Goal: Navigation & Orientation: Find specific page/section

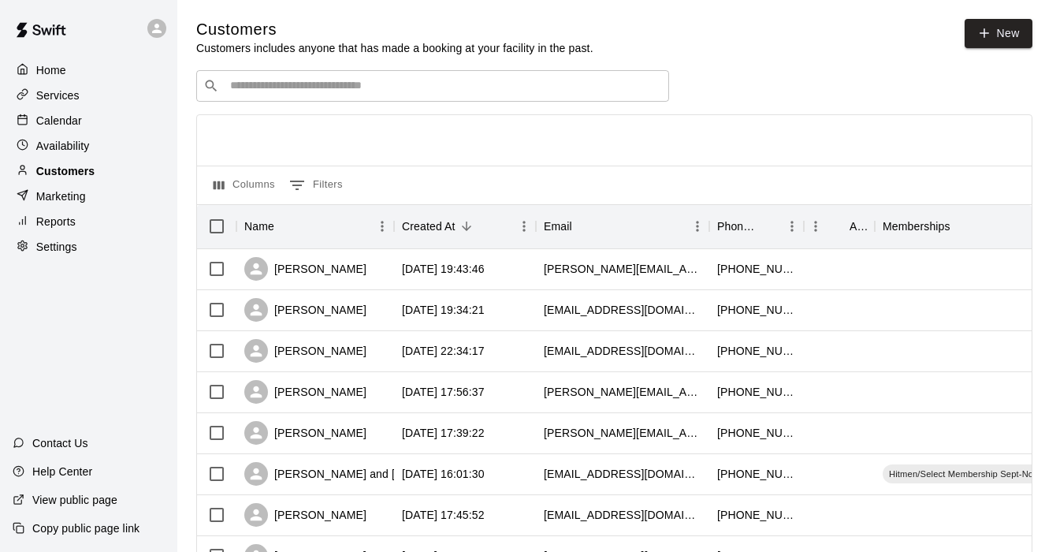
click at [57, 172] on p "Customers" at bounding box center [65, 171] width 58 height 16
click at [69, 99] on p "Services" at bounding box center [57, 95] width 43 height 16
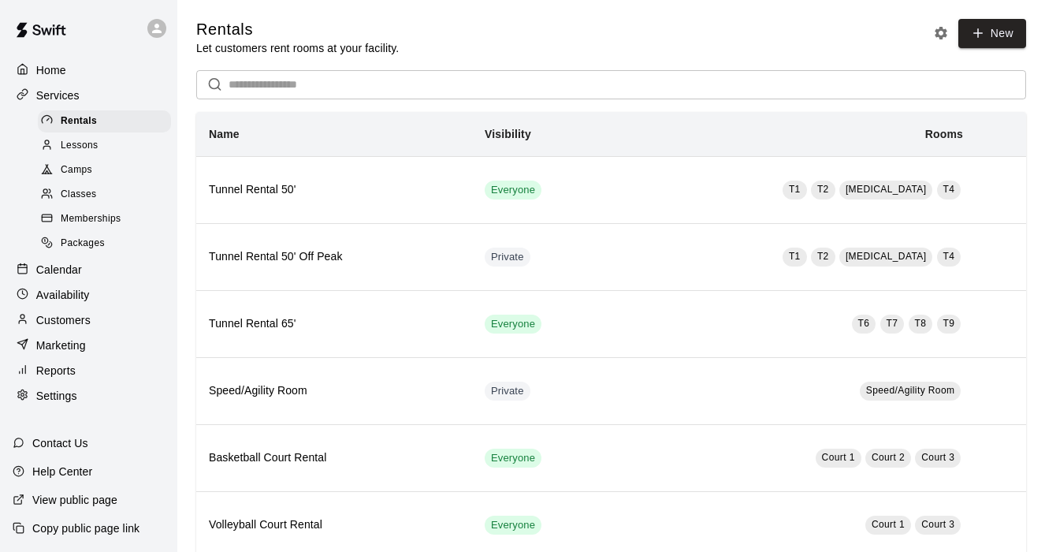
click at [75, 170] on span "Camps" at bounding box center [77, 170] width 32 height 16
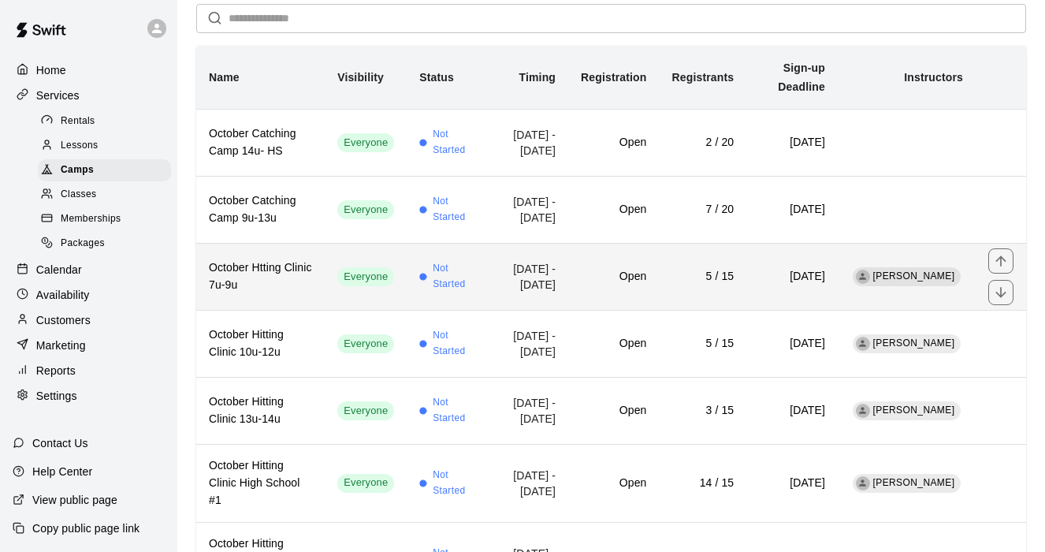
scroll to position [262, 0]
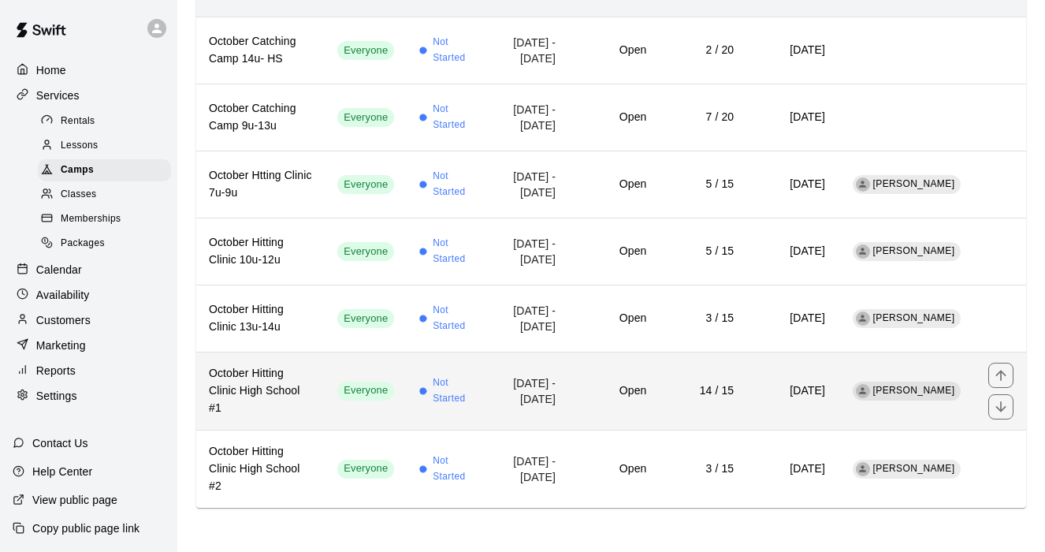
click at [302, 379] on h6 "October Hitting Clinic High School #1" at bounding box center [260, 391] width 103 height 52
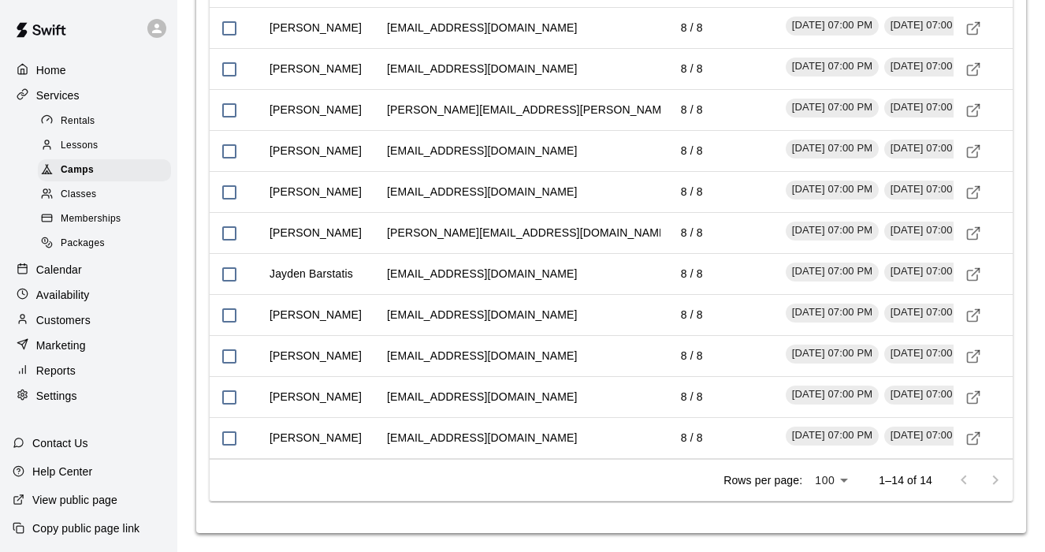
scroll to position [1992, 0]
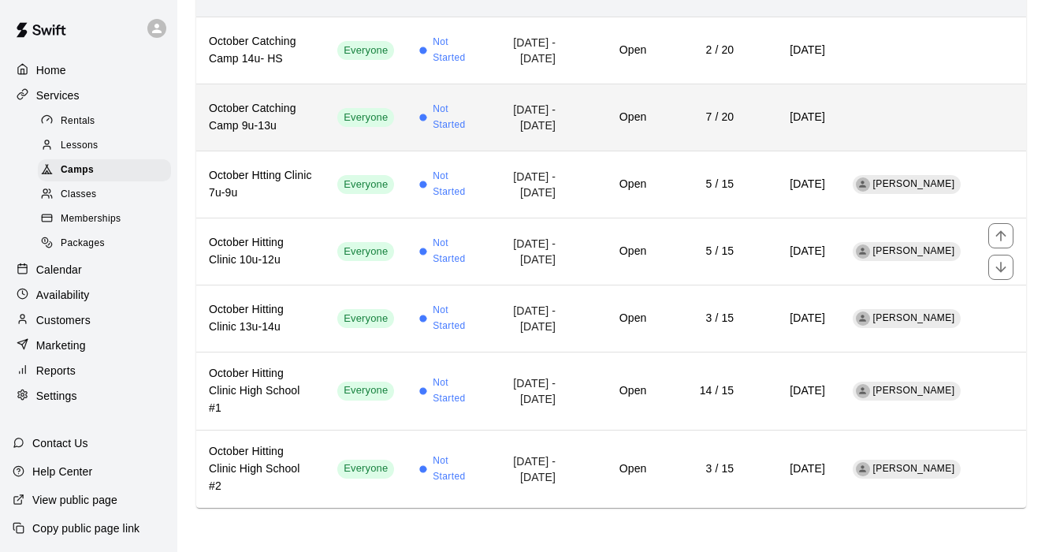
scroll to position [262, 0]
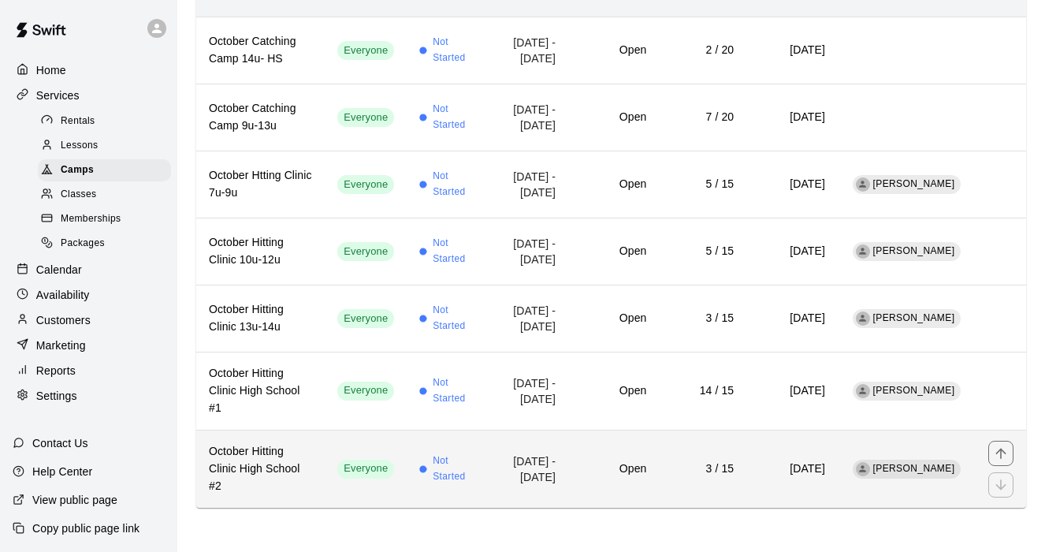
click at [288, 451] on h6 "October Hitting Clinic High School #2" at bounding box center [260, 469] width 103 height 52
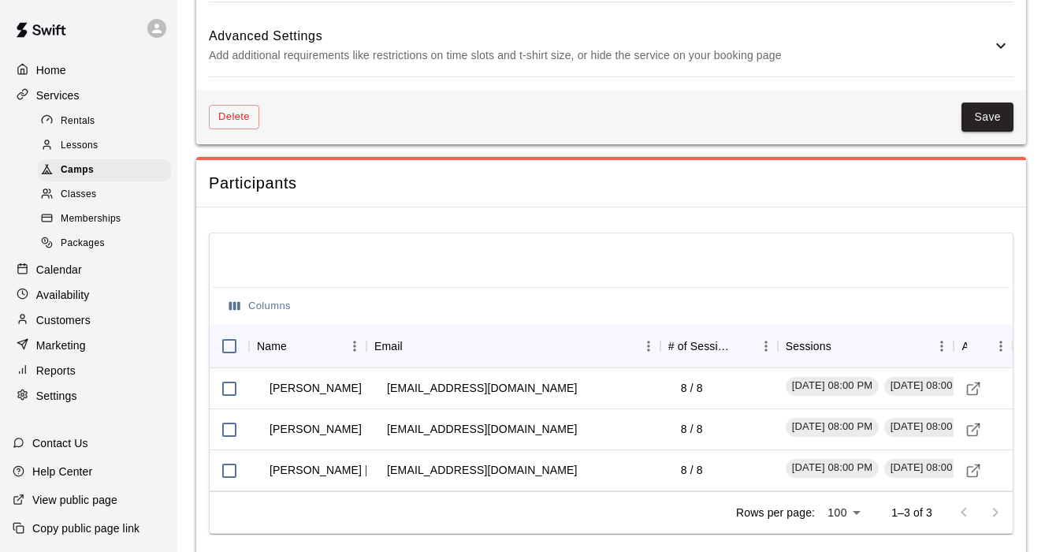
scroll to position [1541, 0]
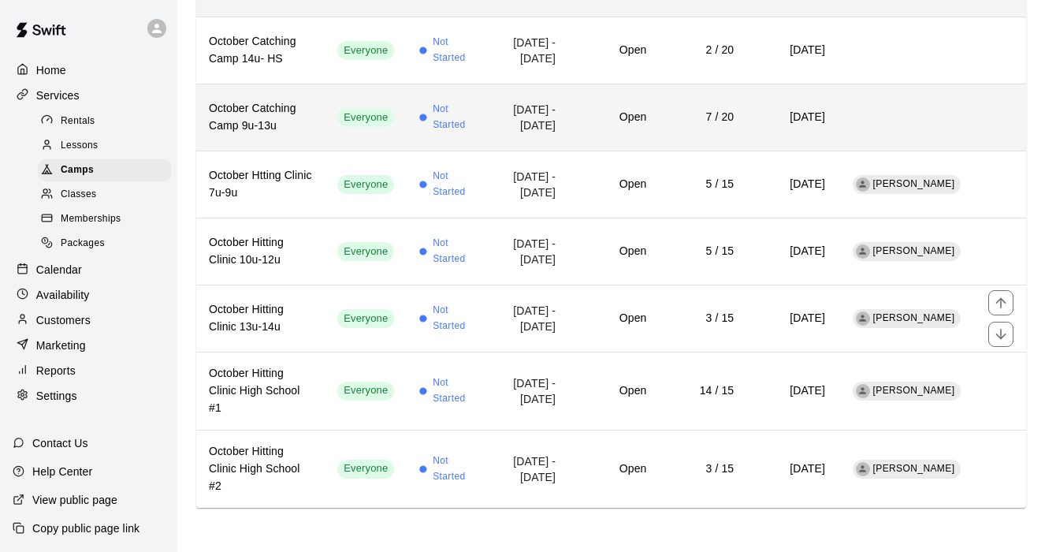
scroll to position [243, 0]
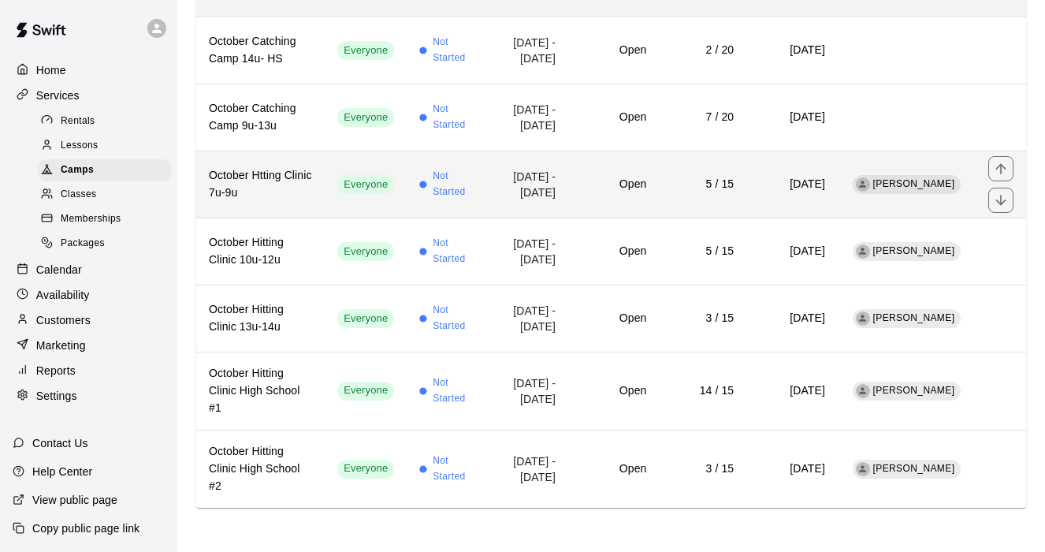
click at [261, 190] on h6 "October Htting Clinic 7u-9u" at bounding box center [260, 184] width 103 height 35
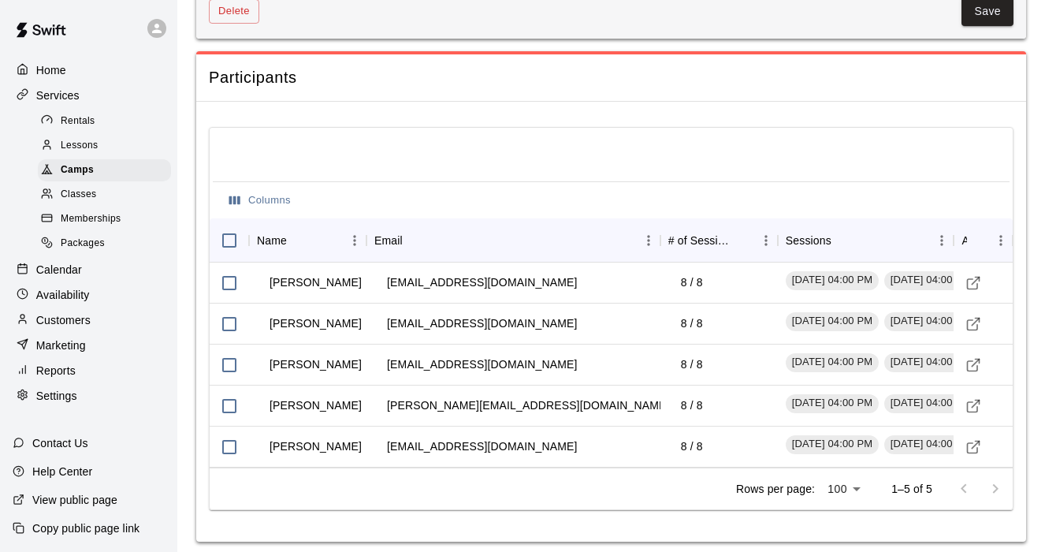
scroll to position [1571, 0]
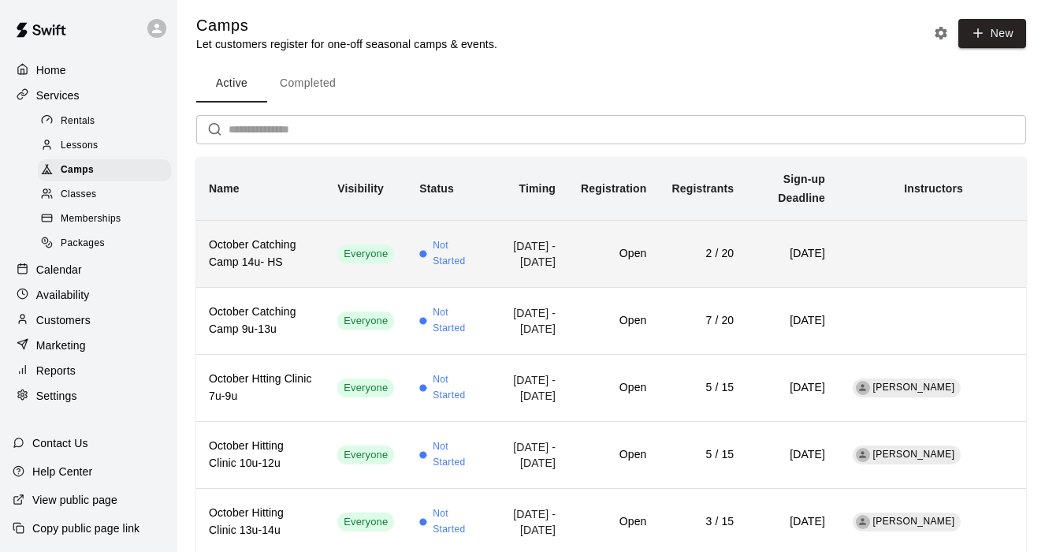
scroll to position [6, 0]
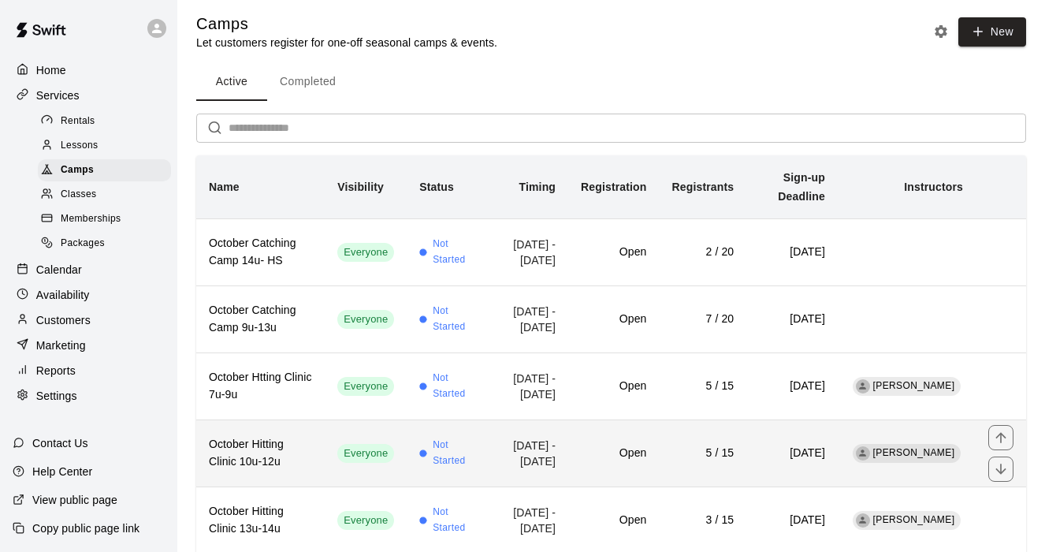
click at [262, 470] on h6 "October Hitting Clinic 10u-12u" at bounding box center [260, 453] width 103 height 35
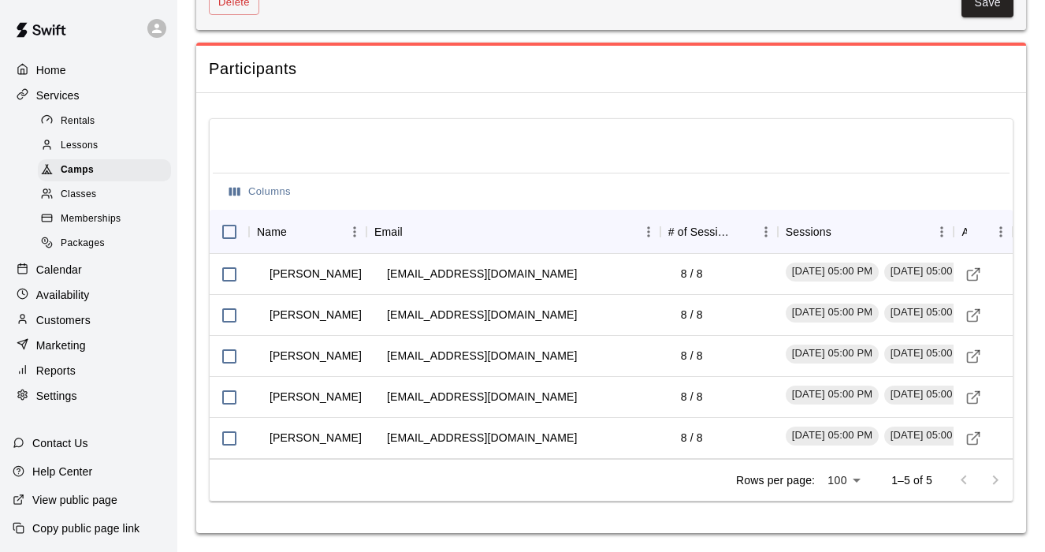
scroll to position [1592, 0]
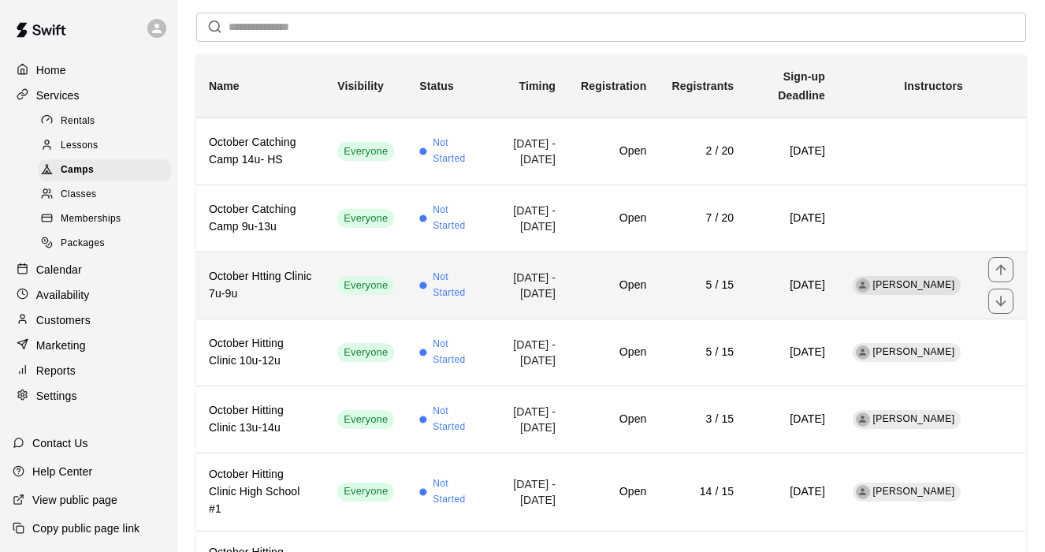
scroll to position [190, 0]
